Goal: Task Accomplishment & Management: Complete application form

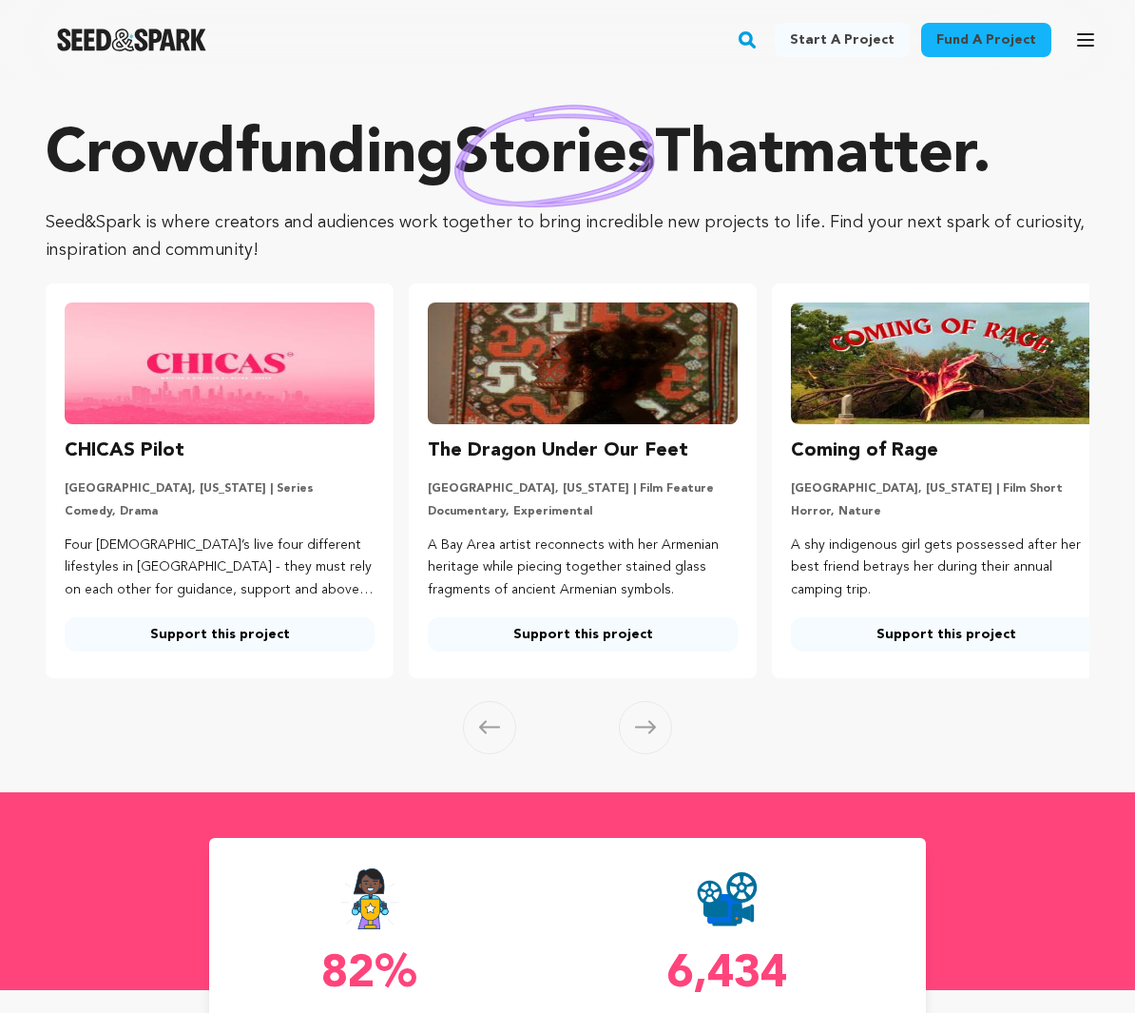
click at [1055, 46] on div "Fund a project Start a project Search Login Sign up Start a project Fund a proj…" at bounding box center [552, 39] width 1105 height 49
click at [1077, 37] on icon "button" at bounding box center [1085, 40] width 23 height 23
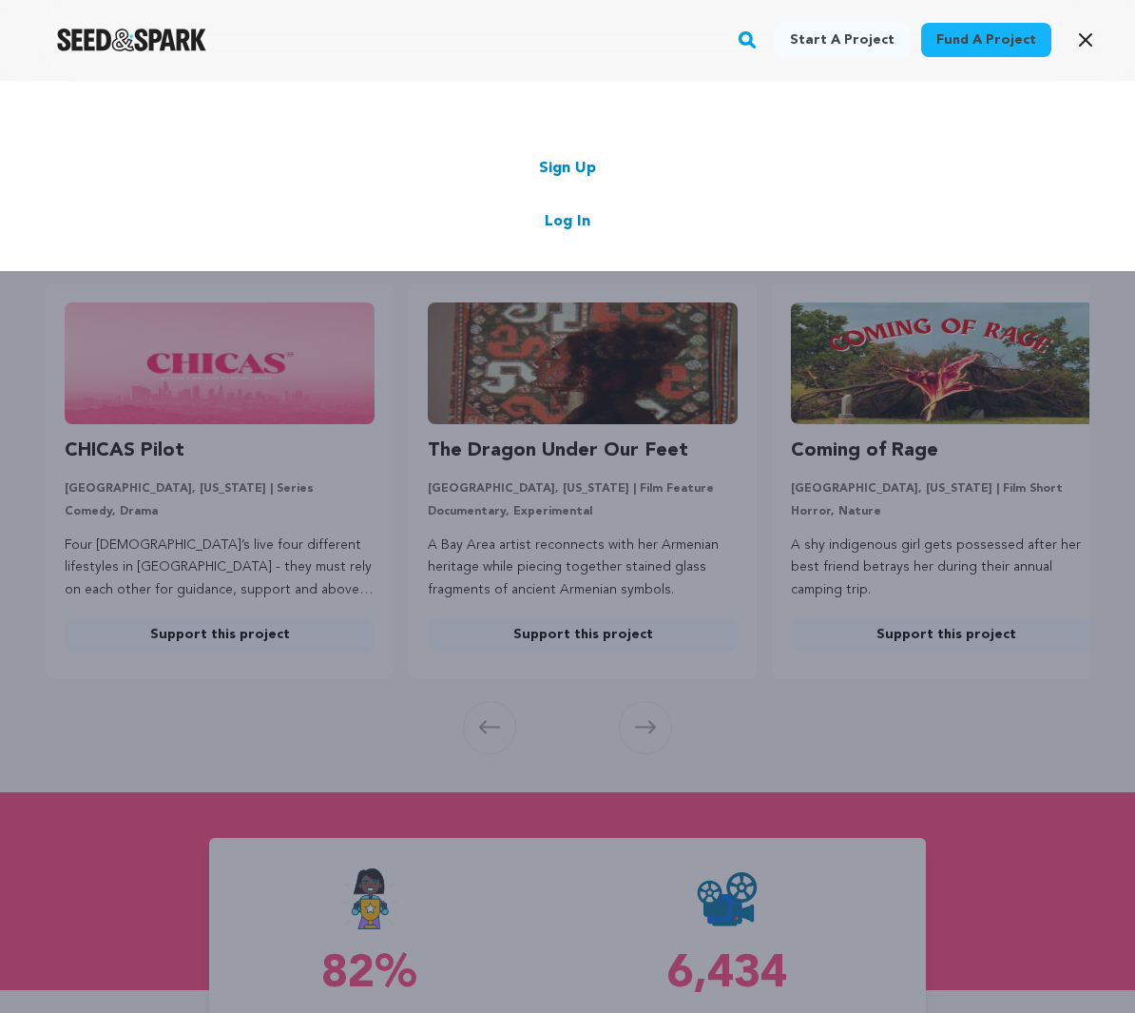
click at [575, 223] on link "Log In" at bounding box center [568, 221] width 46 height 23
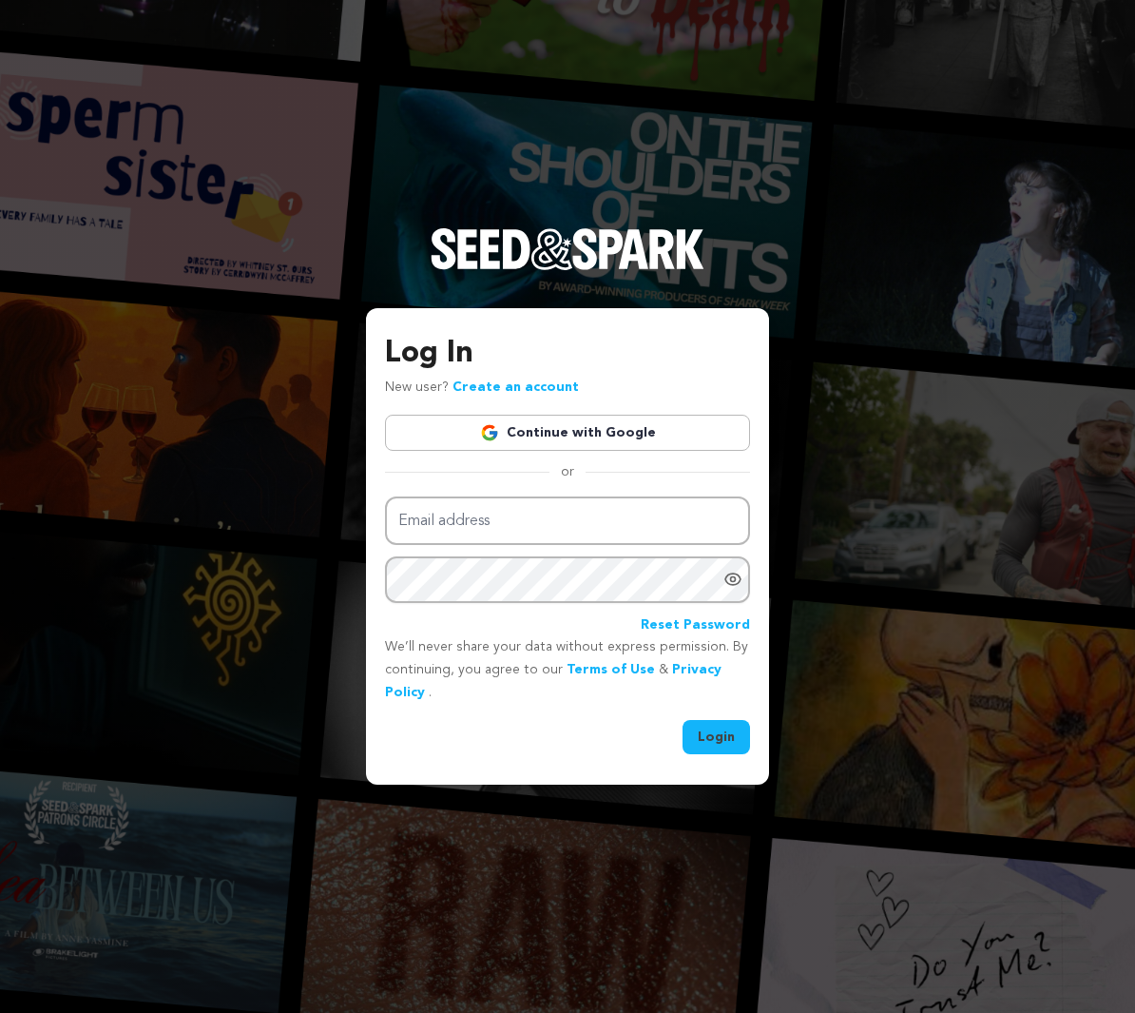
click at [572, 427] on link "Continue with Google" at bounding box center [567, 433] width 365 height 36
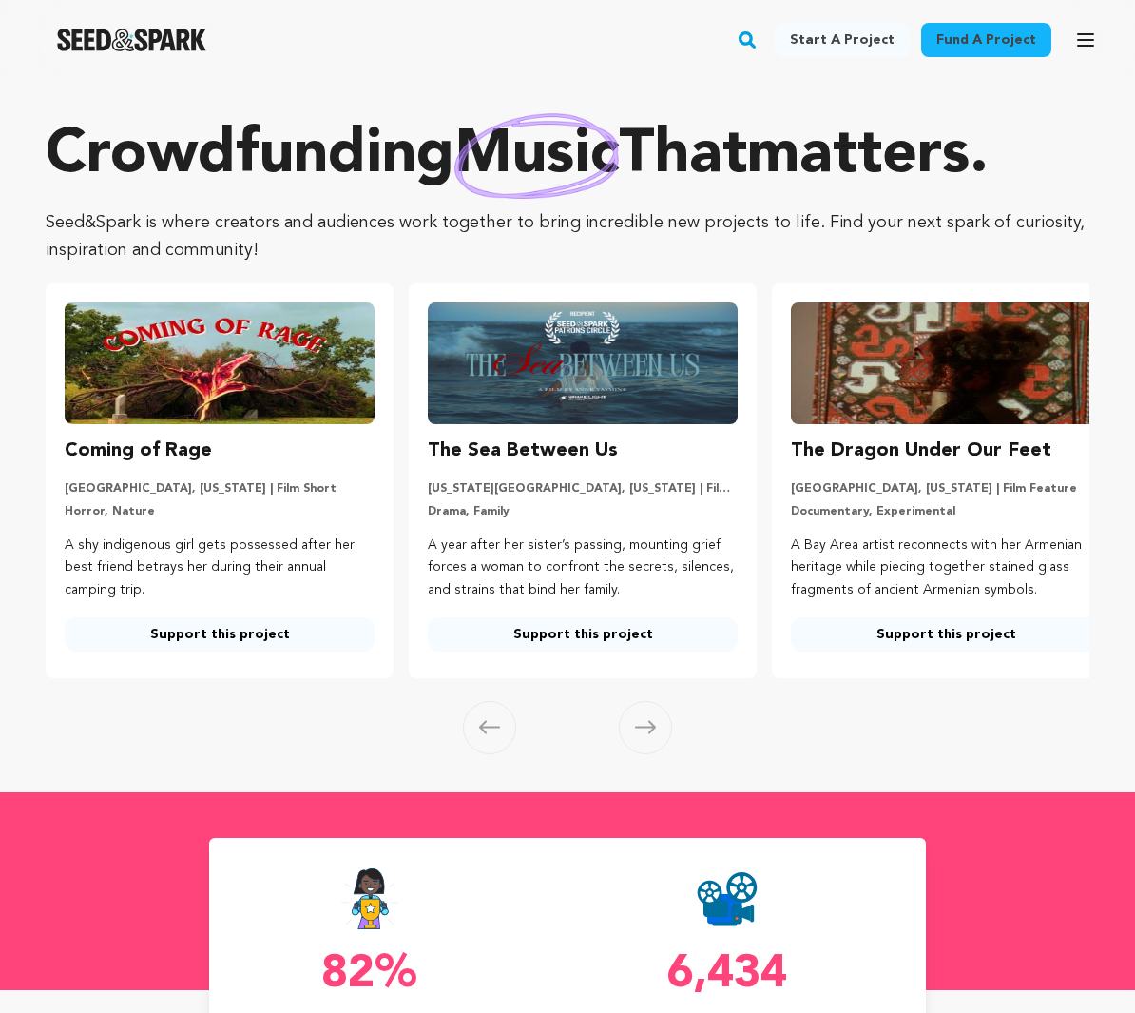
click at [1093, 34] on icon "button" at bounding box center [1085, 39] width 15 height 11
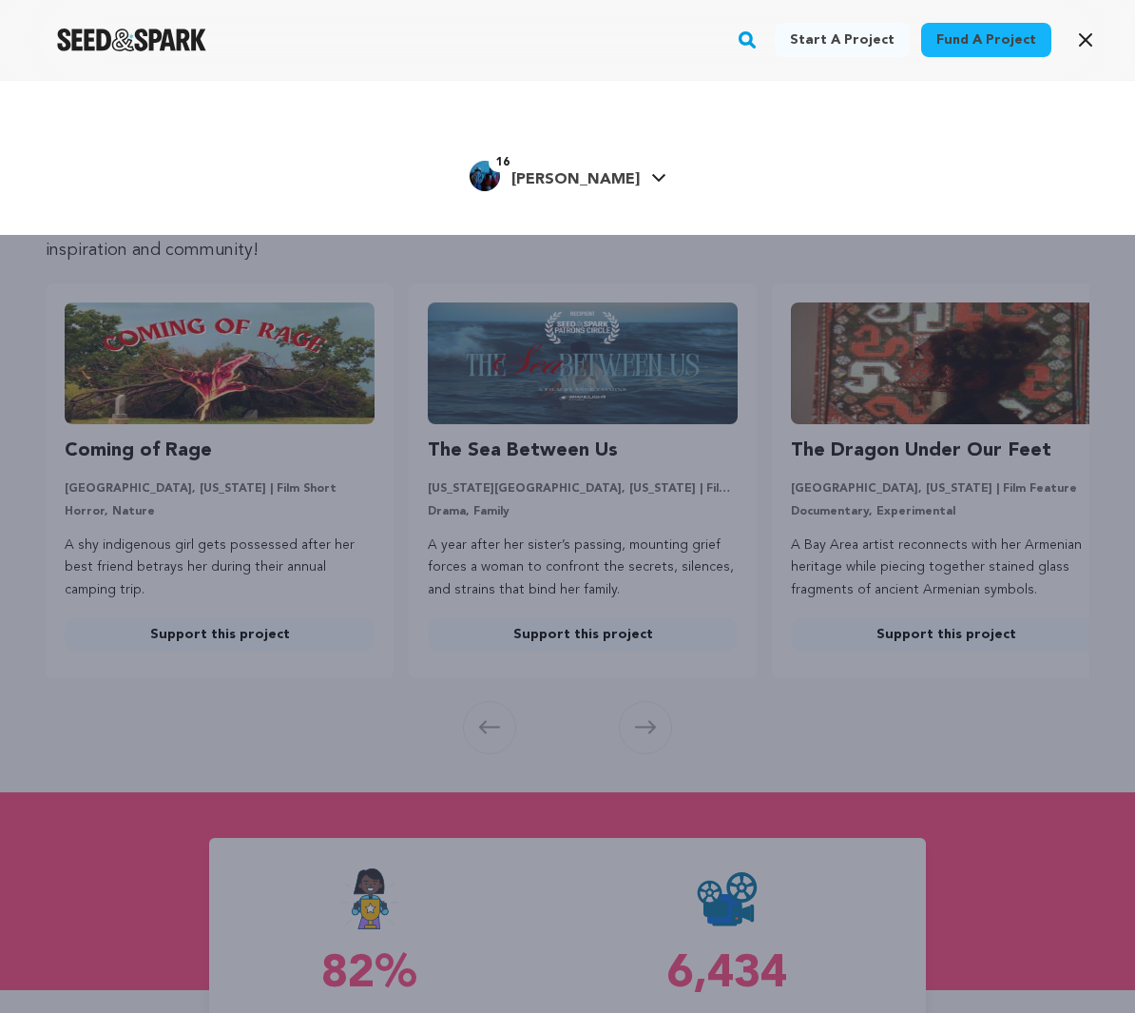
click at [1093, 34] on icon "button" at bounding box center [1085, 40] width 23 height 23
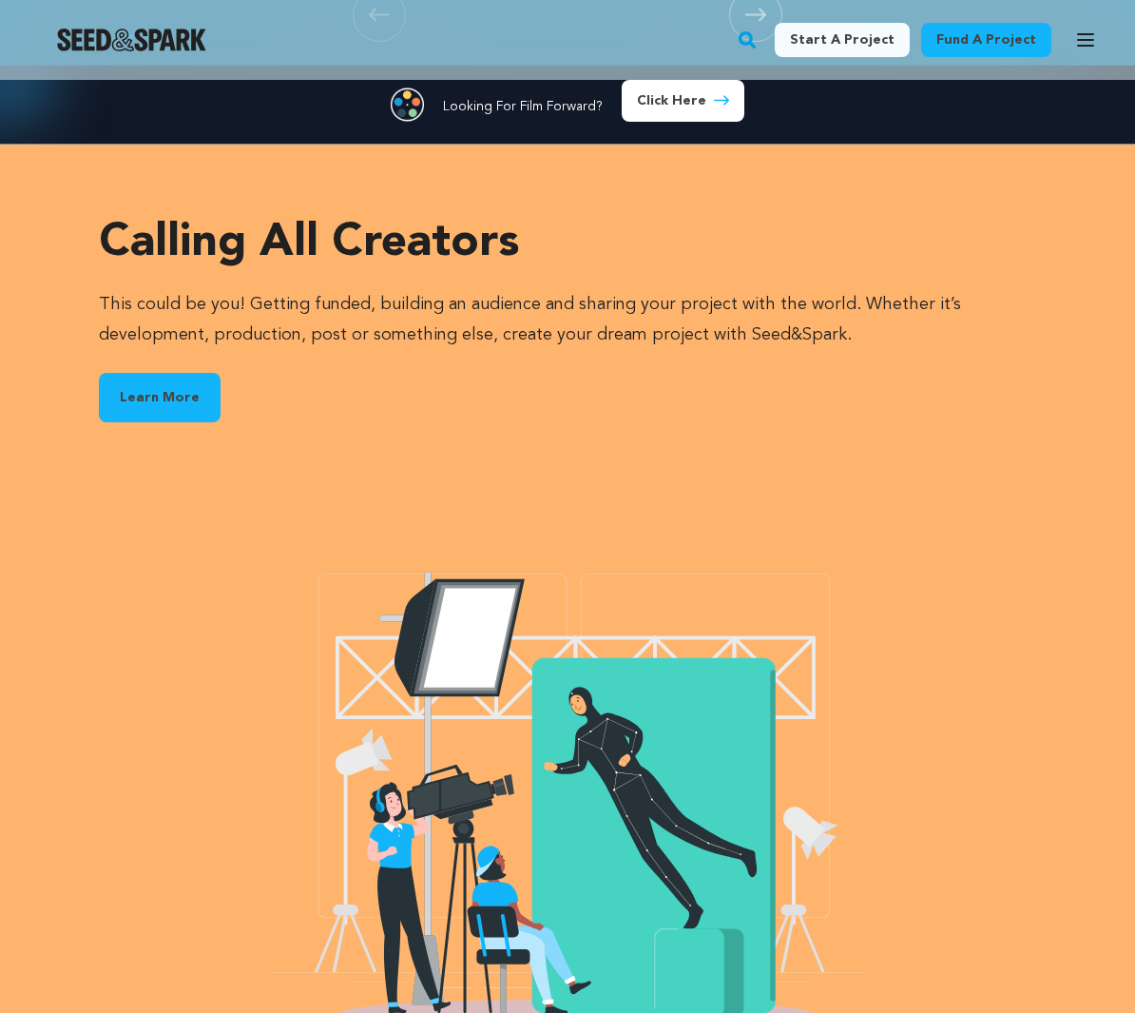
scroll to position [3836, 0]
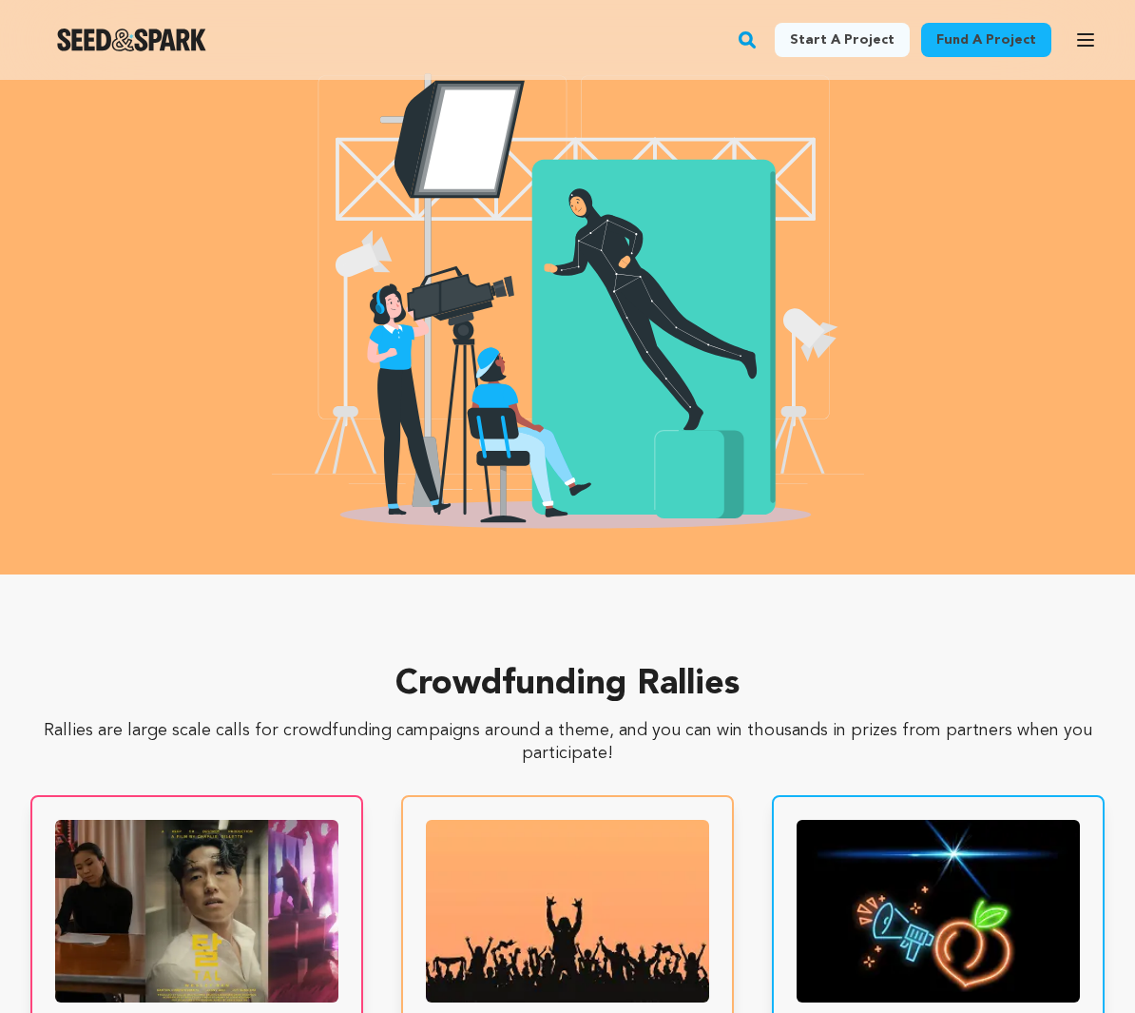
click at [805, 43] on link "Start a project" at bounding box center [842, 40] width 135 height 34
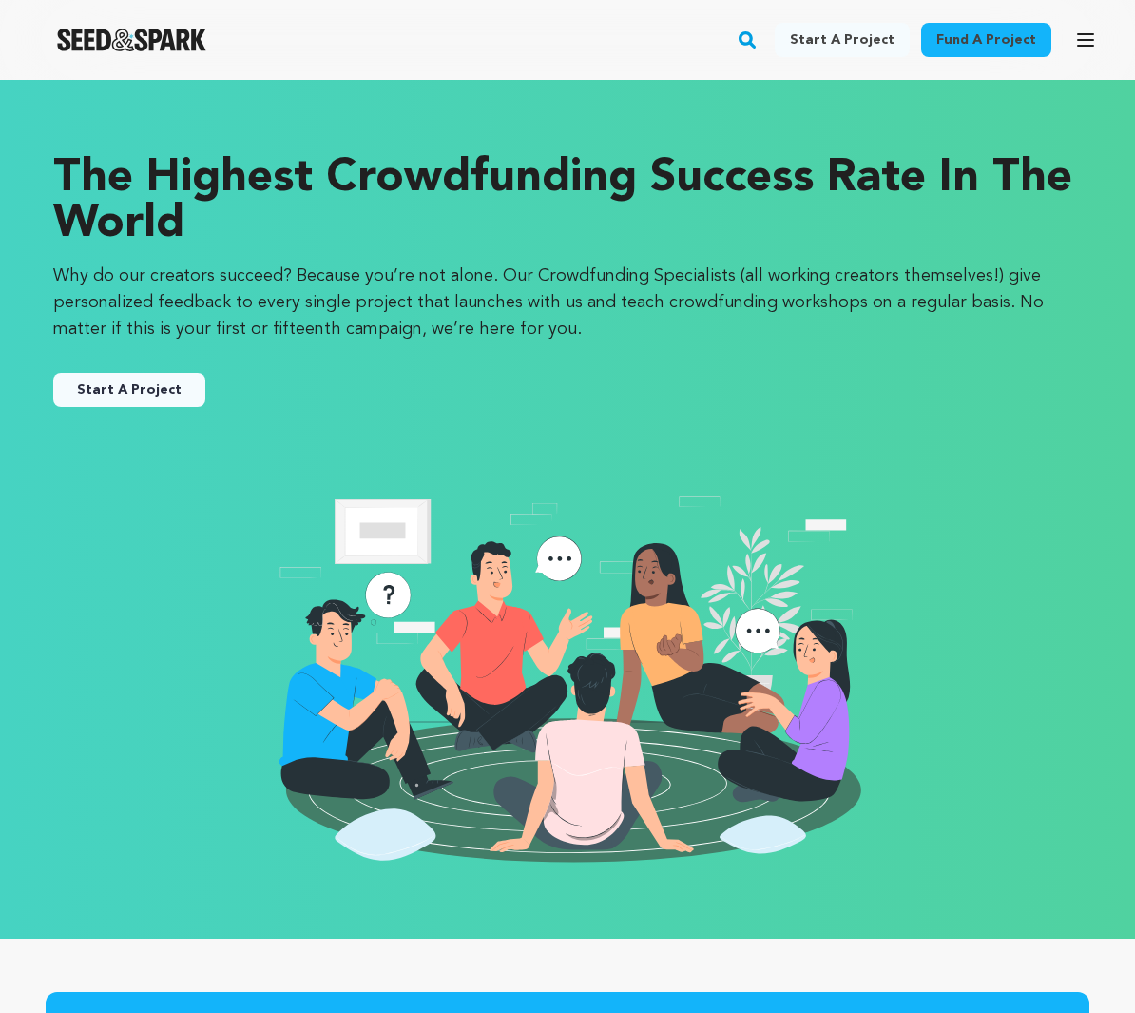
click at [146, 375] on button "Start A Project" at bounding box center [129, 390] width 152 height 34
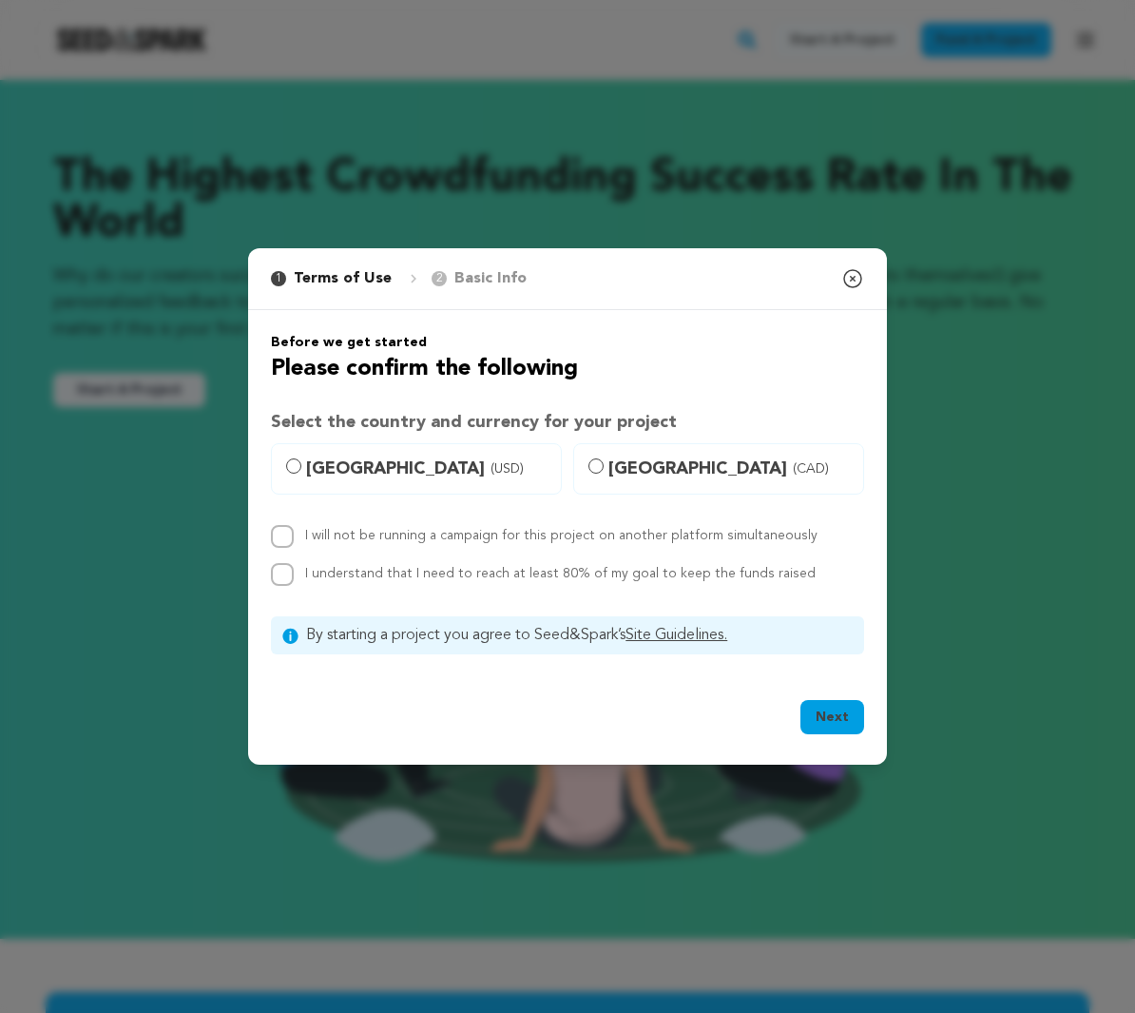
click at [351, 471] on span "United States (USD)" at bounding box center [427, 468] width 243 height 27
click at [301, 471] on input "United States (USD)" at bounding box center [293, 465] width 15 height 15
radio input "true"
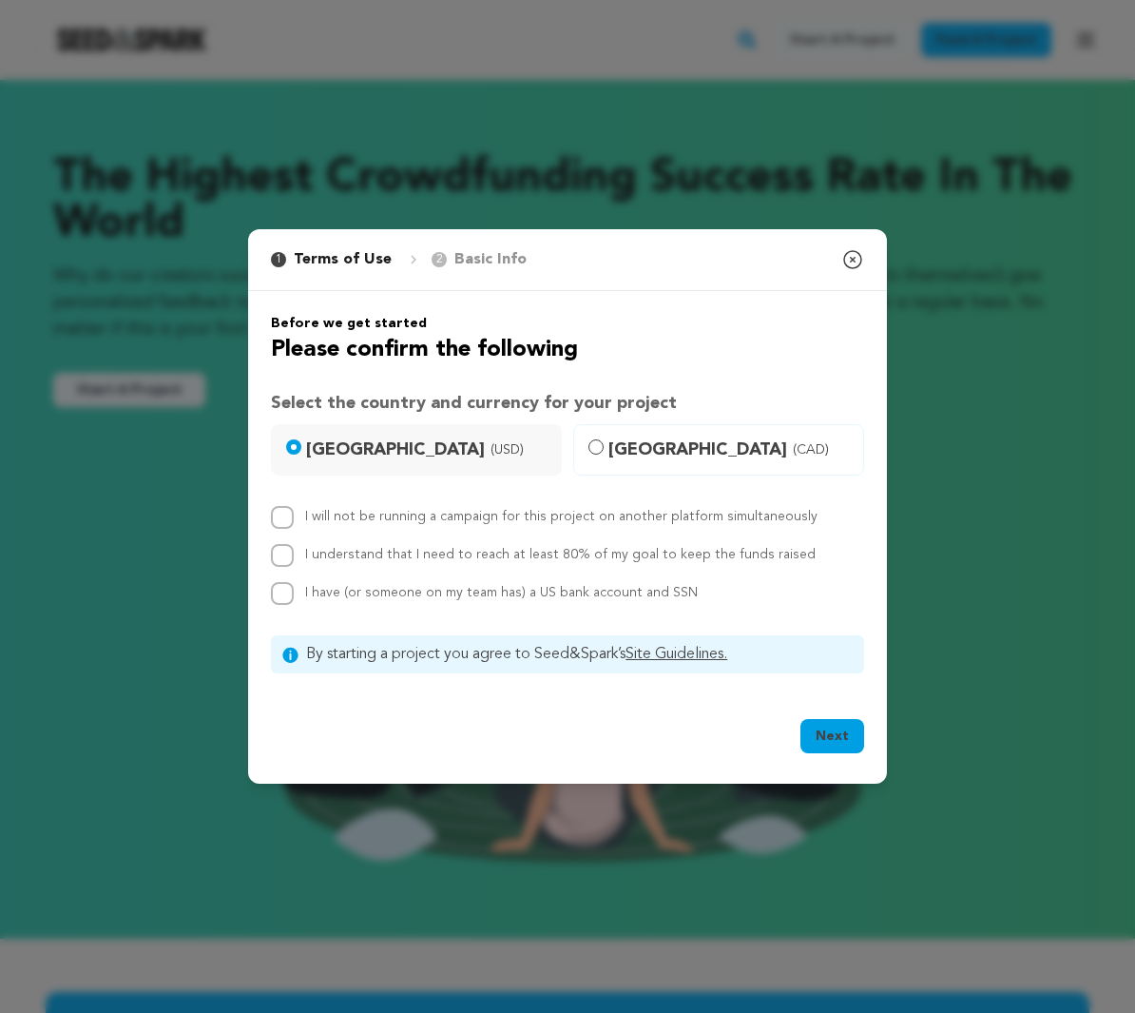
click at [397, 514] on label "I will not be running a campaign for this project on another platform simultane…" at bounding box center [561, 516] width 513 height 13
click at [294, 514] on input "I will not be running a campaign for this project on another platform simultane…" at bounding box center [282, 517] width 23 height 23
checkbox input "true"
click at [412, 562] on div "I understand that I need to reach at least 80% of my goal to keep the funds rai…" at bounding box center [560, 555] width 511 height 23
click at [410, 587] on span "I have (or someone on my team has) a US bank account and SSN" at bounding box center [501, 592] width 393 height 13
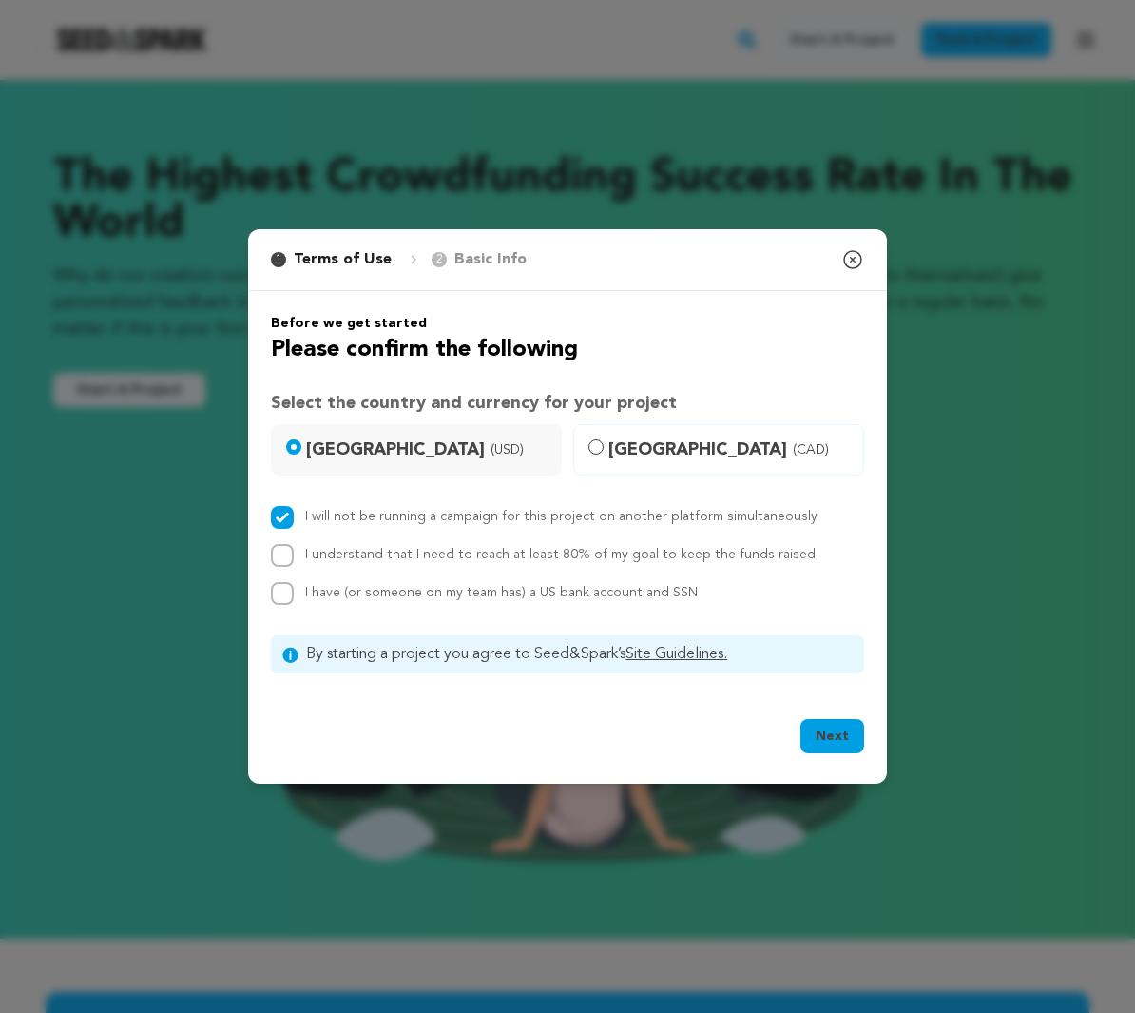
click at [294, 587] on input "I have (or someone on my team has) a US bank account and SSN" at bounding box center [282, 593] width 23 height 23
checkbox input "true"
click at [411, 563] on div "I understand that I need to reach at least 80% of my goal to keep the funds rai…" at bounding box center [560, 555] width 511 height 23
click at [412, 550] on label "I understand that I need to reach at least 80% of my goal to keep the funds rai…" at bounding box center [560, 554] width 511 height 13
click at [294, 550] on input "I understand that I need to reach at least 80% of my goal to keep the funds rai…" at bounding box center [282, 555] width 23 height 23
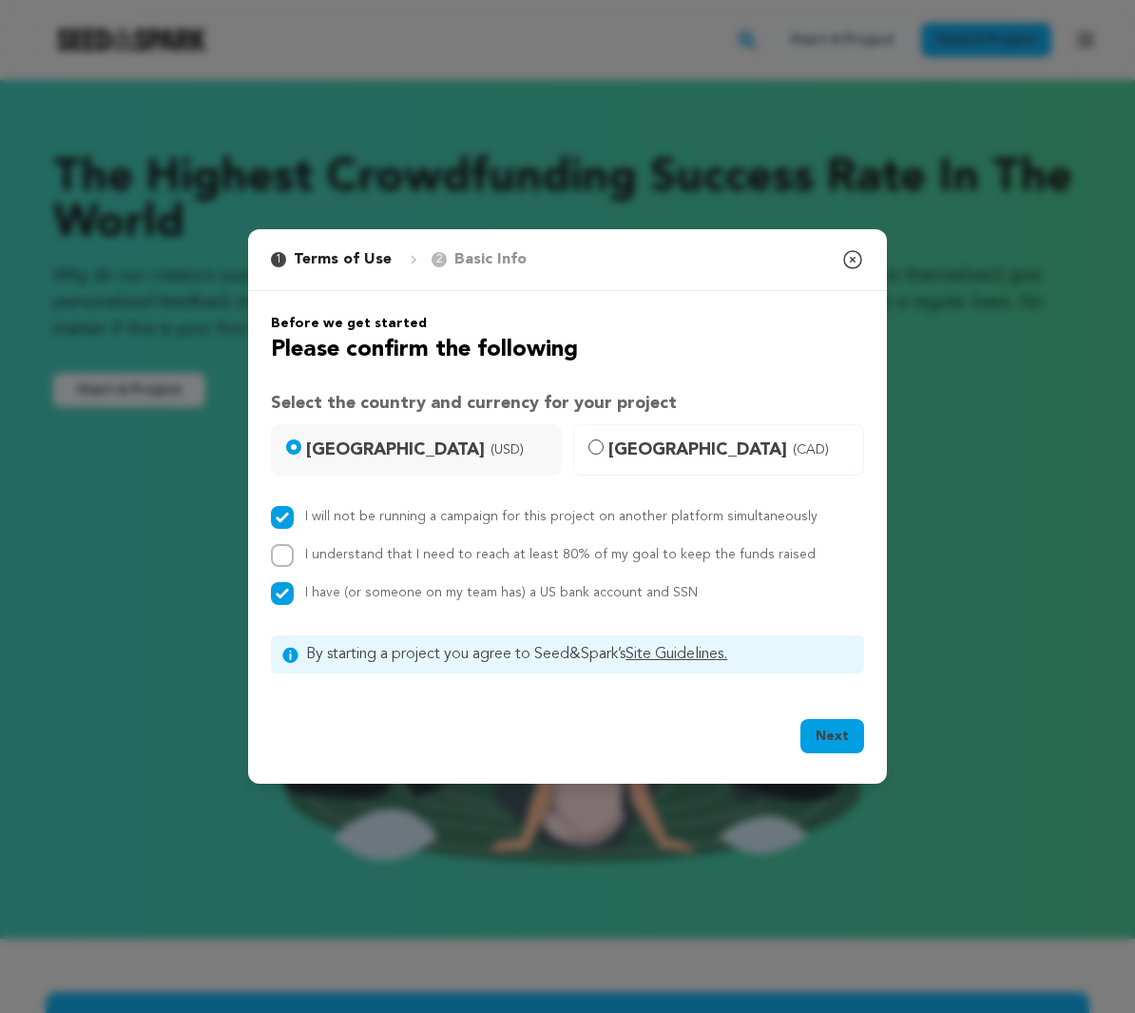
checkbox input "true"
click at [659, 655] on link "Site Guidelines." at bounding box center [677, 654] width 102 height 15
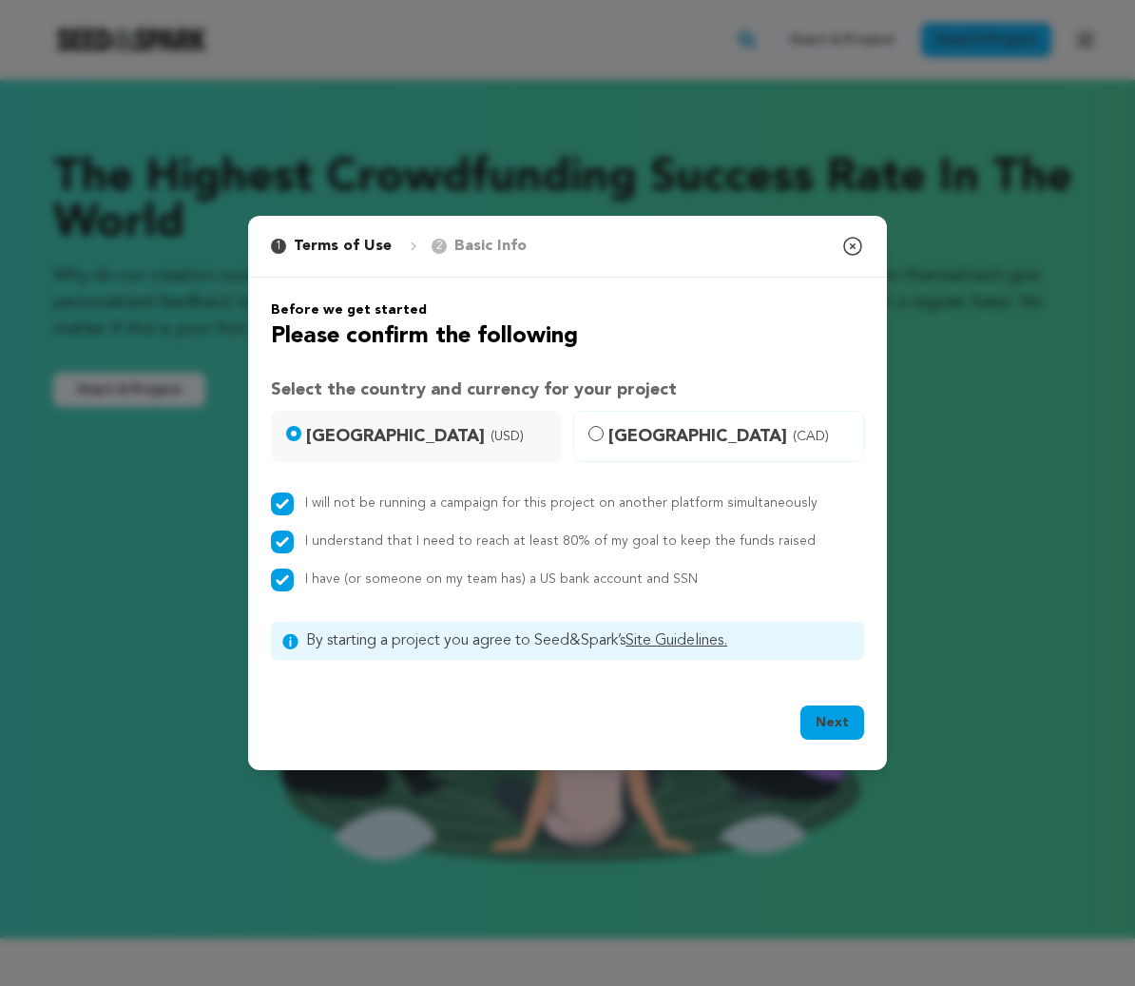
click at [715, 203] on div "1 Terms of Use 2 Basic Info You started your project! Close modal Before we get…" at bounding box center [567, 493] width 1135 height 986
click at [858, 247] on icon "button" at bounding box center [853, 246] width 23 height 23
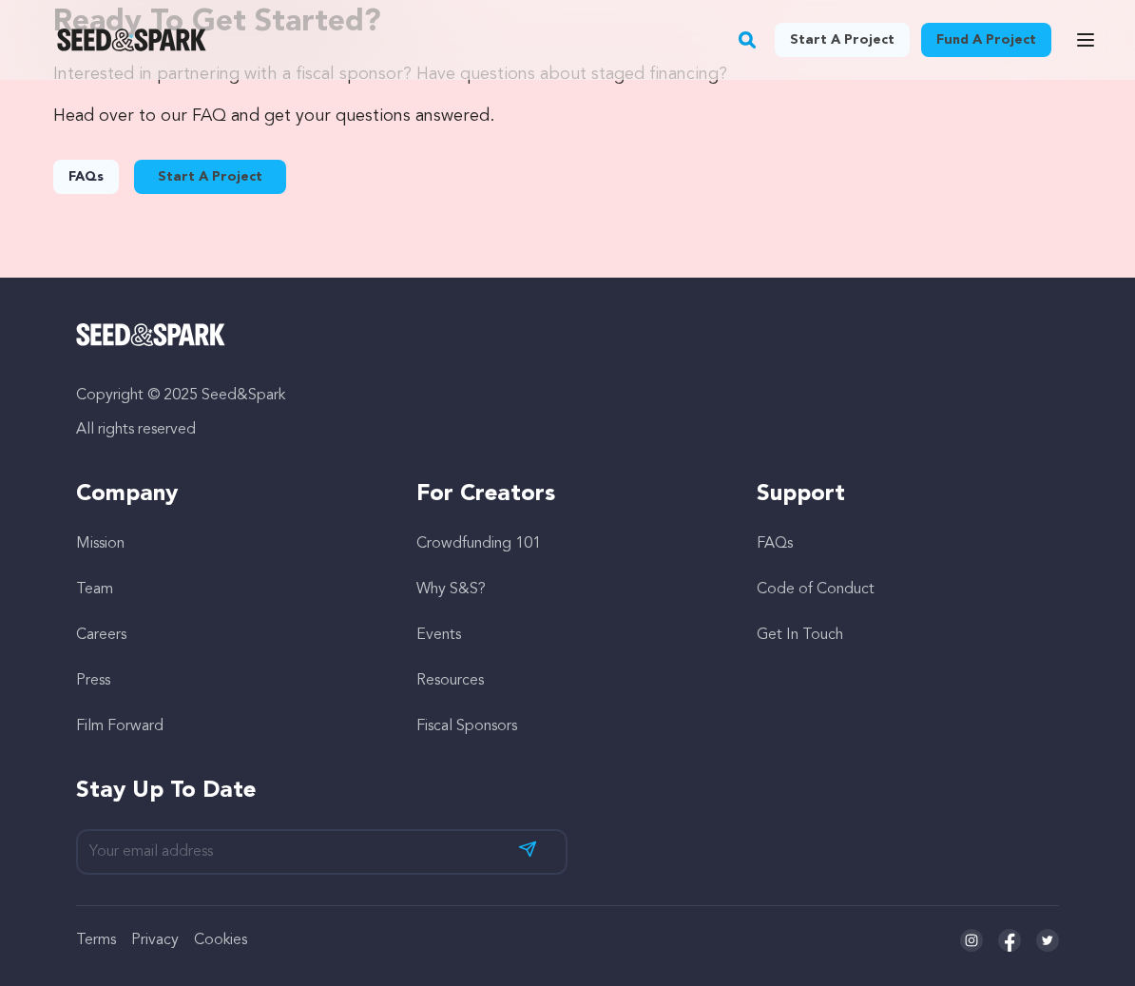
scroll to position [2858, 0]
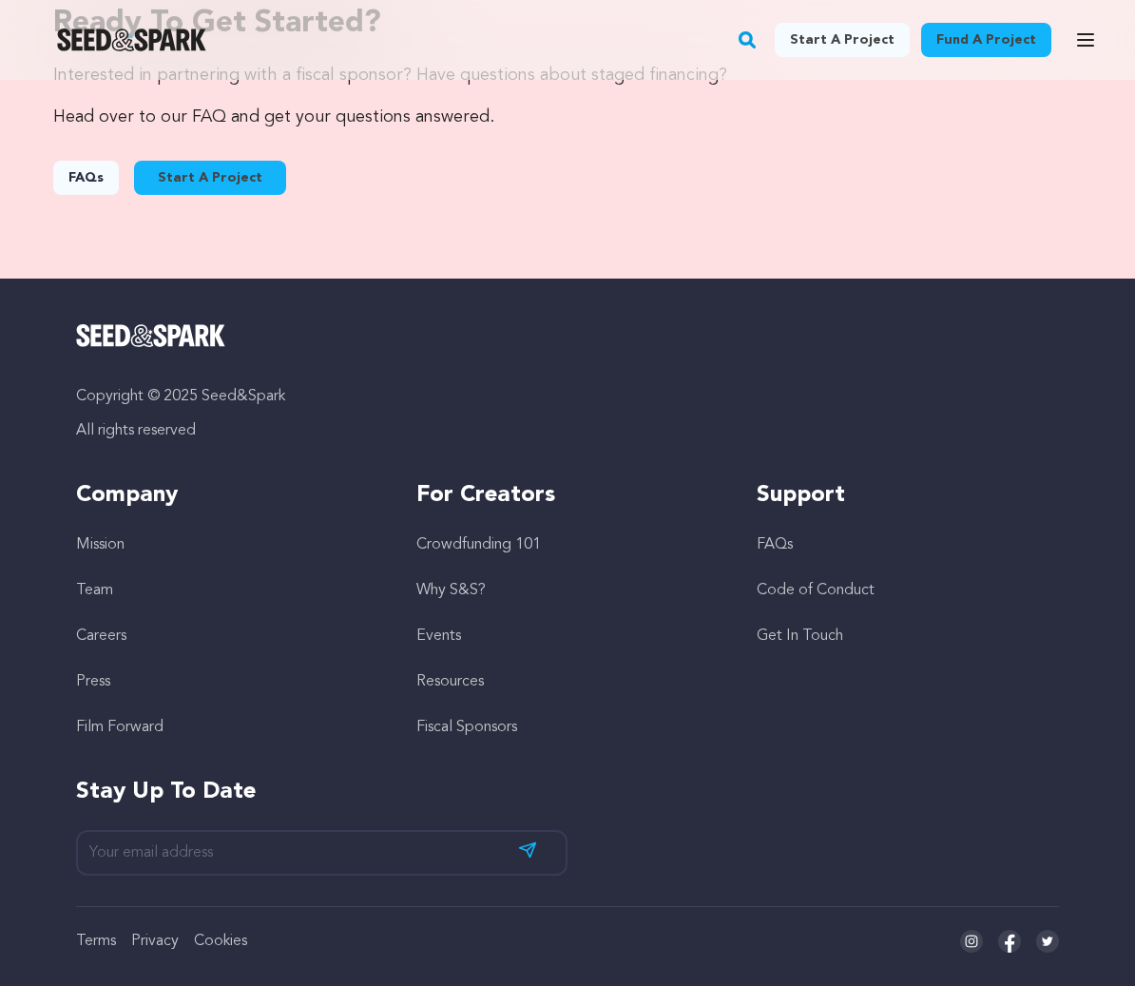
click at [973, 947] on icon at bounding box center [971, 941] width 23 height 23
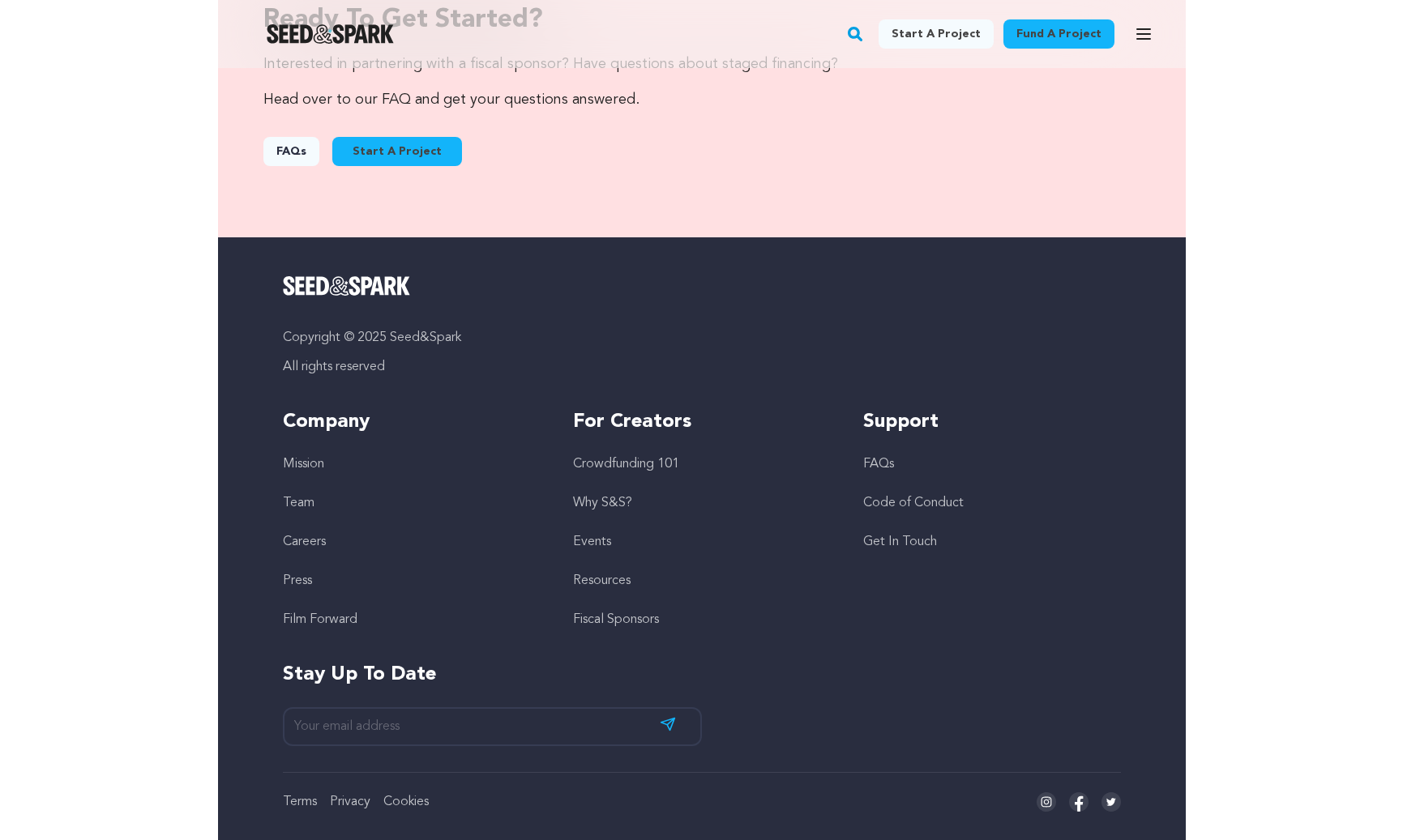
scroll to position [1618, 0]
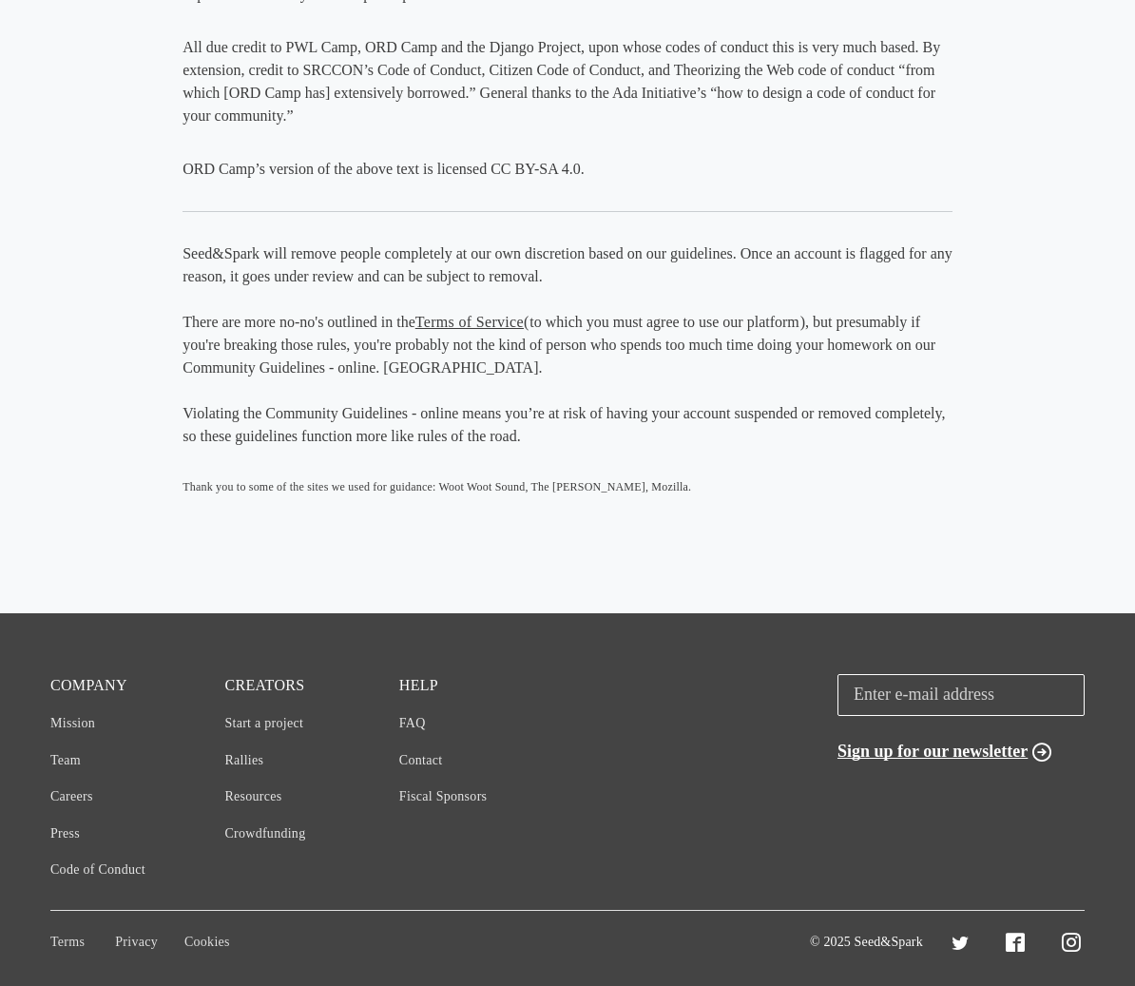
scroll to position [2540, 0]
click at [411, 726] on link "FAQ" at bounding box center [412, 724] width 27 height 14
